Goal: Find specific page/section: Find specific page/section

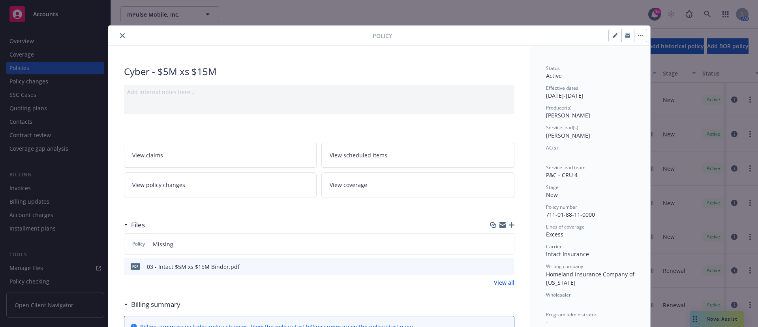
click at [120, 36] on button "close" at bounding box center [122, 35] width 9 height 9
click at [120, 33] on icon "close" at bounding box center [122, 35] width 5 height 5
